Goal: Task Accomplishment & Management: Use online tool/utility

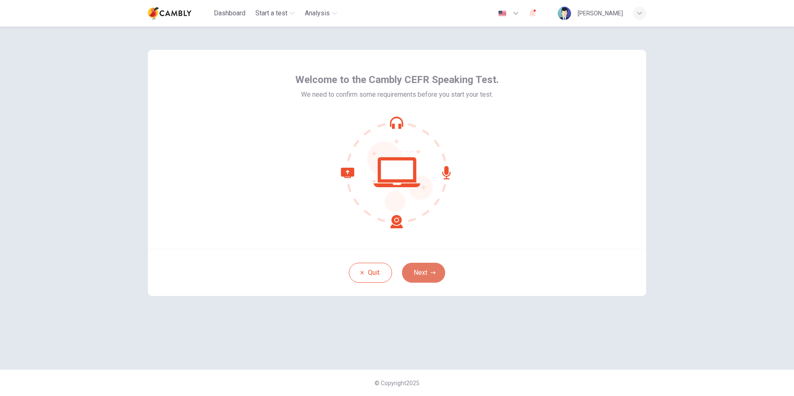
click at [430, 265] on button "Next" at bounding box center [423, 273] width 43 height 20
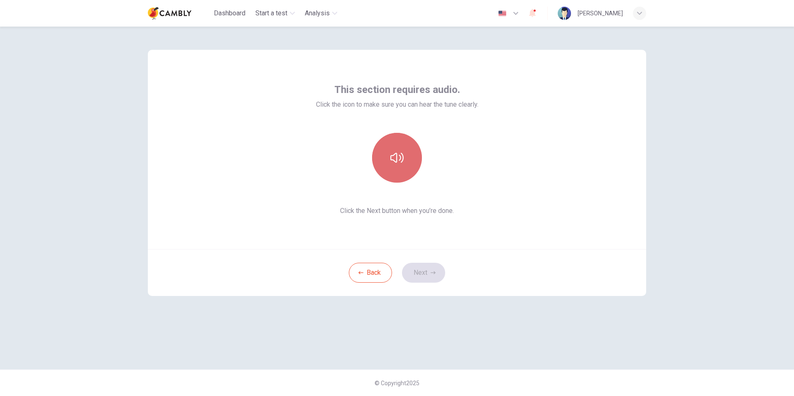
click at [411, 162] on button "button" at bounding box center [397, 158] width 50 height 50
click at [427, 278] on button "Next" at bounding box center [423, 273] width 43 height 20
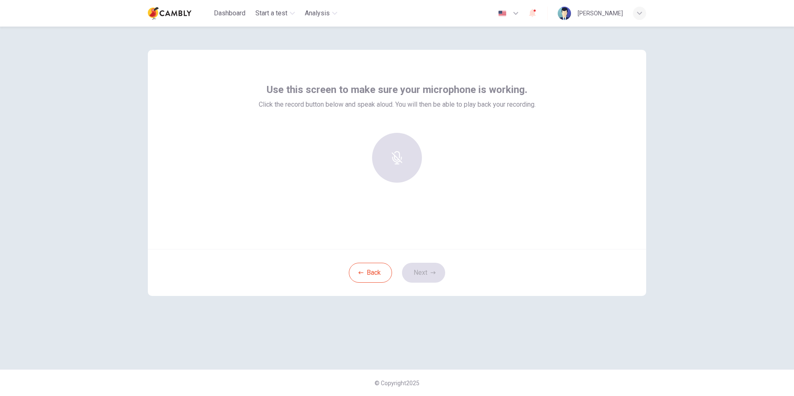
click at [406, 166] on div at bounding box center [397, 158] width 90 height 50
drag, startPoint x: 406, startPoint y: 166, endPoint x: 428, endPoint y: 174, distance: 23.0
click at [428, 174] on div at bounding box center [397, 158] width 90 height 50
click at [401, 154] on icon "button" at bounding box center [397, 151] width 10 height 13
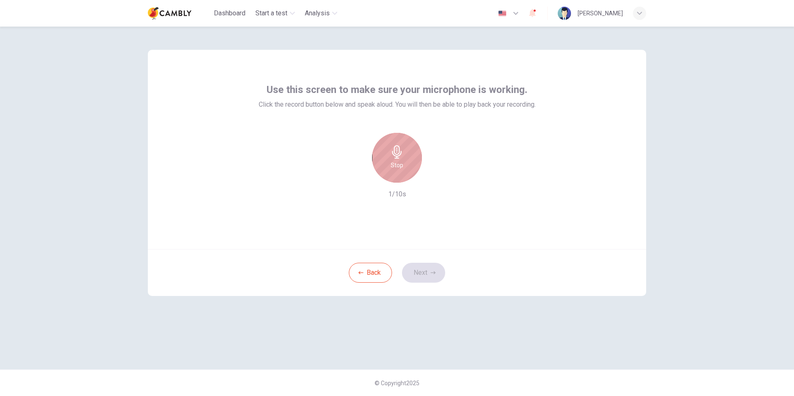
click at [401, 154] on icon "button" at bounding box center [397, 151] width 10 height 13
click at [428, 276] on button "Next" at bounding box center [423, 273] width 43 height 20
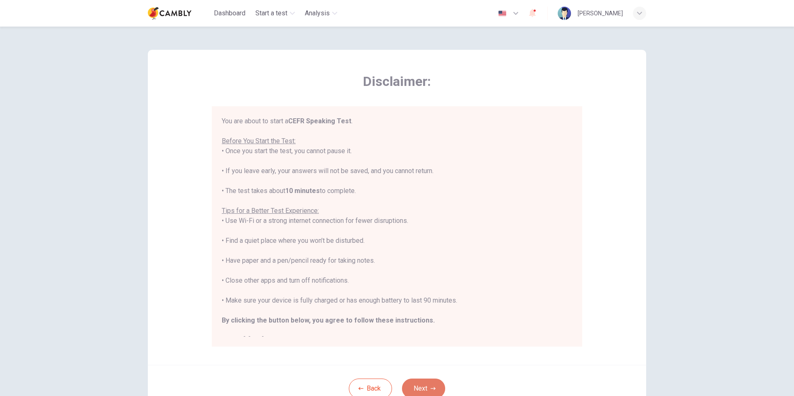
click at [427, 384] on button "Next" at bounding box center [423, 389] width 43 height 20
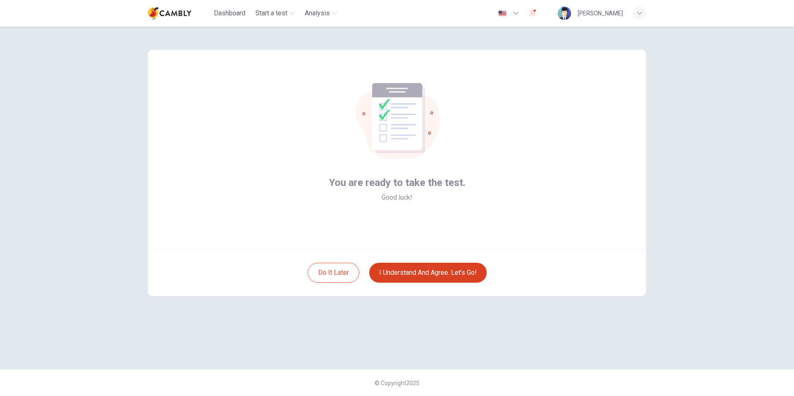
click at [454, 272] on button "I understand and agree. Let’s go!" at bounding box center [428, 273] width 118 height 20
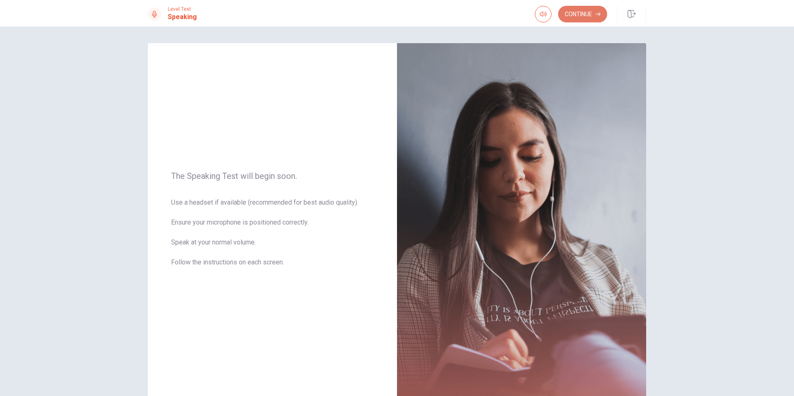
click at [584, 14] on button "Continue" at bounding box center [582, 14] width 49 height 17
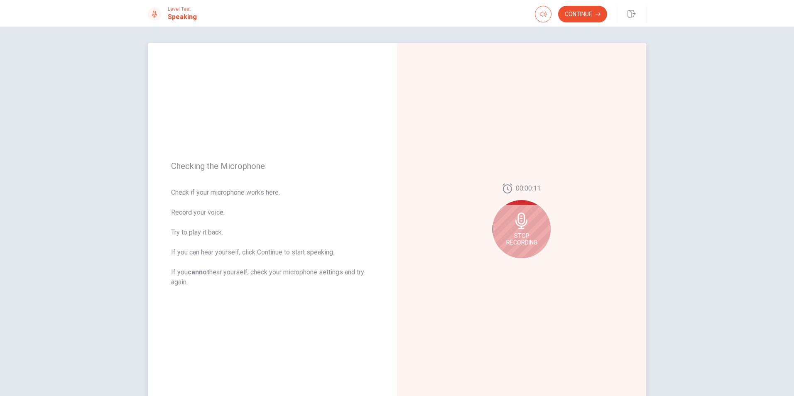
click at [509, 222] on div "Stop Recording" at bounding box center [522, 229] width 58 height 58
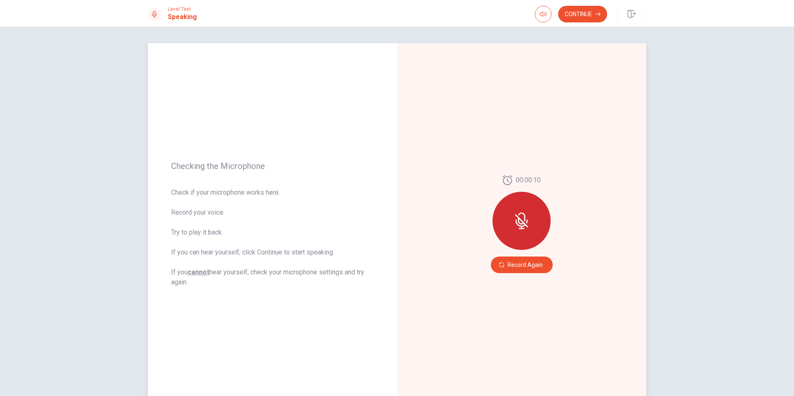
click at [524, 229] on icon at bounding box center [522, 221] width 17 height 17
click at [528, 267] on button "Record Again" at bounding box center [522, 265] width 62 height 17
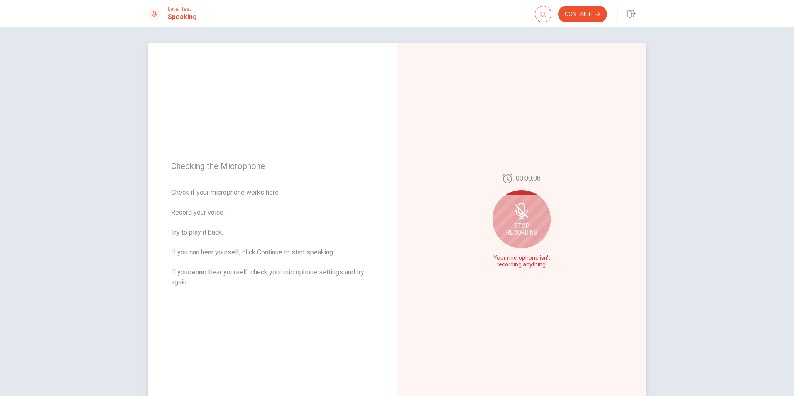
click at [519, 215] on icon at bounding box center [522, 211] width 17 height 17
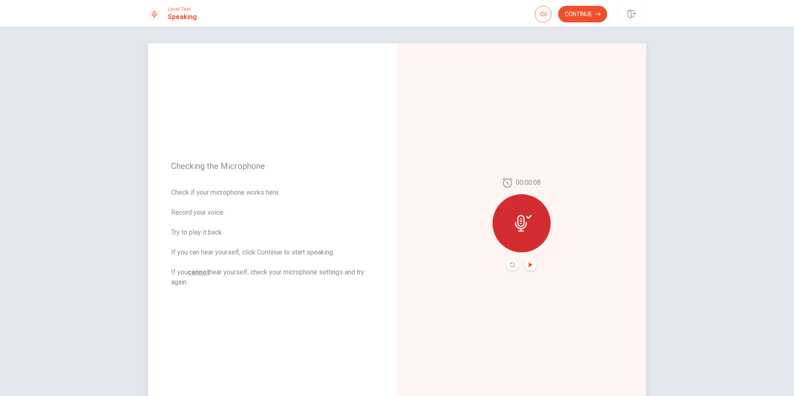
click at [529, 263] on icon "Play Audio" at bounding box center [531, 265] width 5 height 5
click at [529, 263] on icon "Pause Audio" at bounding box center [531, 265] width 5 height 5
click at [531, 266] on button "Play Audio" at bounding box center [531, 265] width 12 height 12
click at [526, 265] on button "Pause Audio" at bounding box center [531, 265] width 12 height 12
click at [584, 11] on button "Continue" at bounding box center [582, 14] width 49 height 17
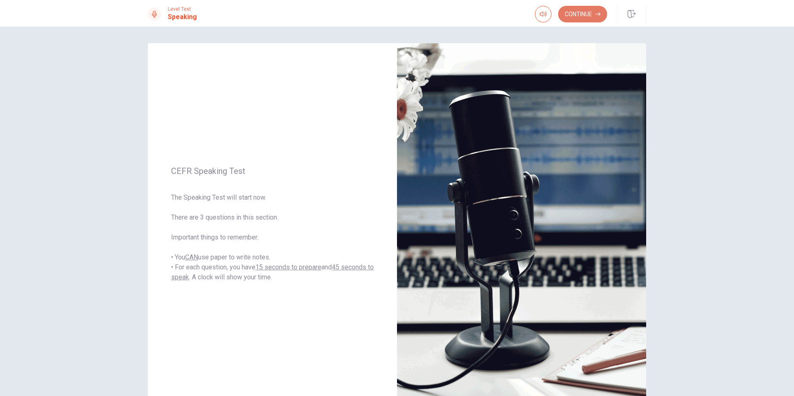
click at [581, 10] on button "Continue" at bounding box center [582, 14] width 49 height 17
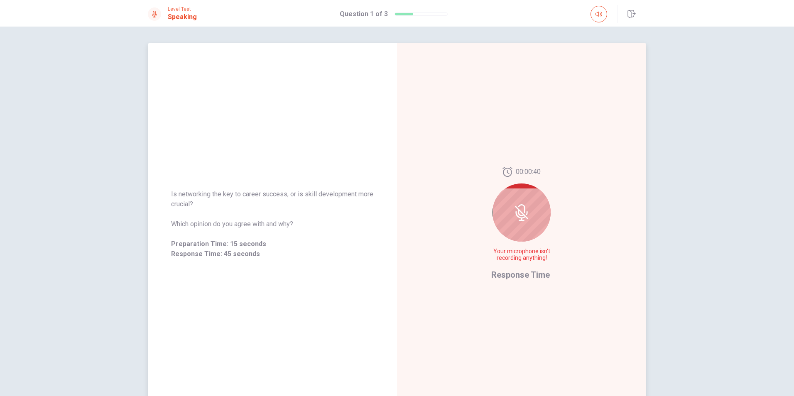
click at [529, 220] on div at bounding box center [522, 213] width 58 height 58
click at [527, 214] on icon at bounding box center [522, 212] width 17 height 17
click at [519, 212] on icon at bounding box center [521, 212] width 13 height 13
click at [519, 225] on div at bounding box center [522, 213] width 58 height 58
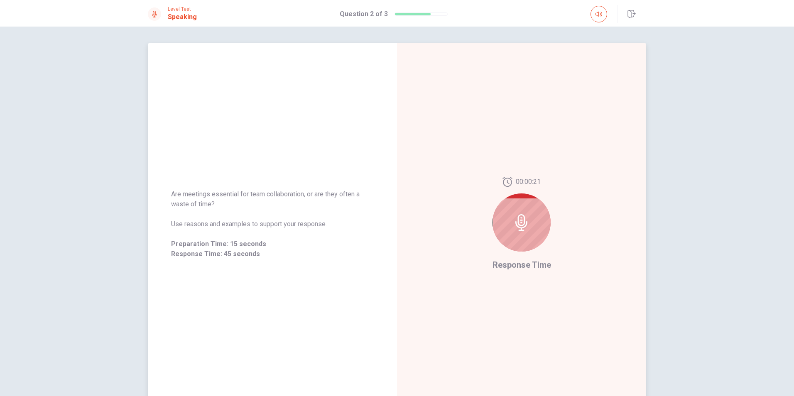
click at [527, 227] on icon at bounding box center [522, 222] width 17 height 17
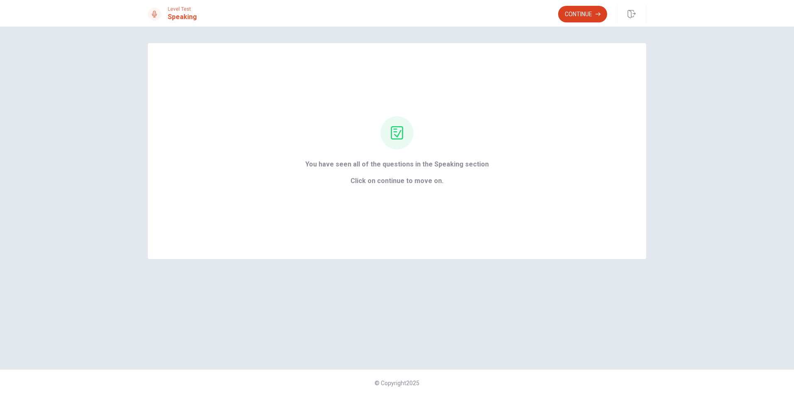
click at [577, 8] on button "Continue" at bounding box center [582, 14] width 49 height 17
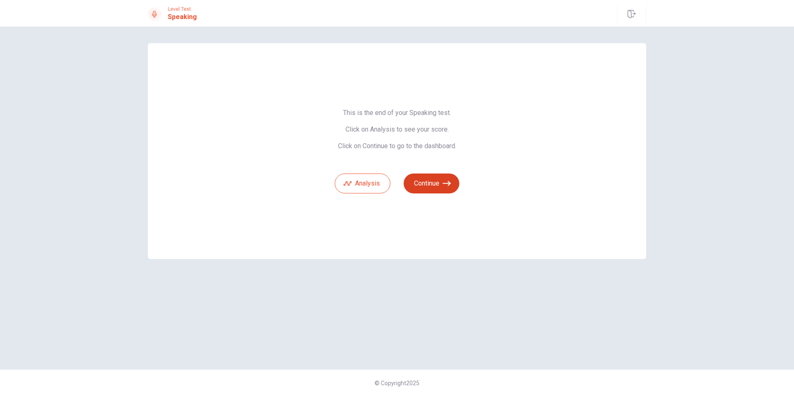
click at [448, 178] on button "Continue" at bounding box center [432, 184] width 56 height 20
